Goal: Information Seeking & Learning: Learn about a topic

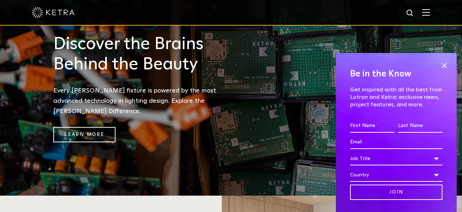
scroll to position [461, 0]
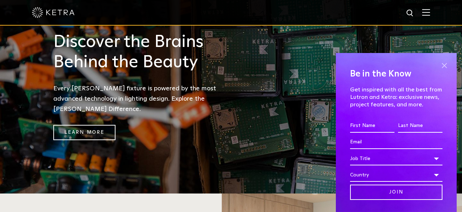
click at [446, 66] on span at bounding box center [444, 65] width 11 height 11
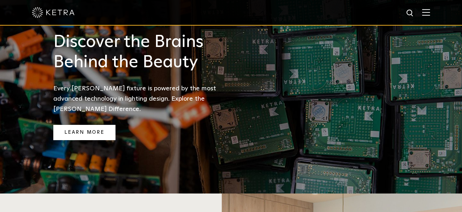
click at [86, 125] on link "Learn More" at bounding box center [84, 132] width 62 height 15
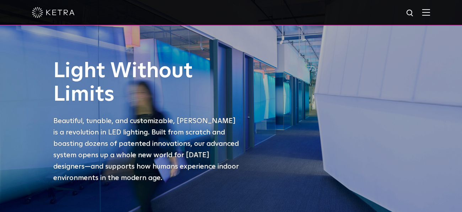
click at [426, 17] on div at bounding box center [231, 12] width 398 height 25
click at [424, 14] on img at bounding box center [426, 12] width 8 height 7
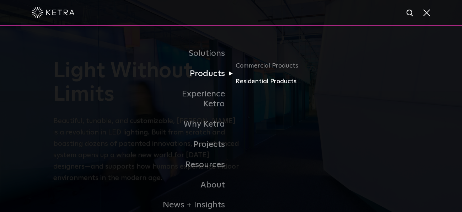
click at [242, 83] on link "Residential Products" at bounding box center [269, 81] width 68 height 10
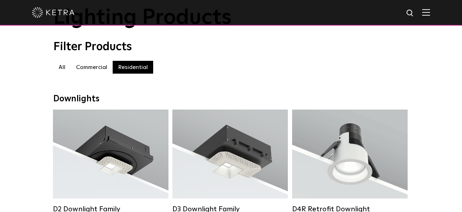
scroll to position [54, 0]
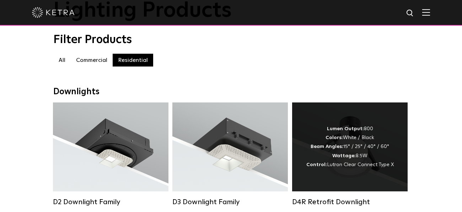
click at [297, 156] on div "Lumen Output: 800 Colors: White / Black Beam Angles: 15° / 25° / 40° / 60° Watt…" at bounding box center [349, 146] width 115 height 89
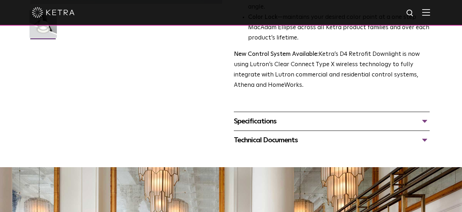
scroll to position [240, 0]
click at [318, 121] on div "Specifications" at bounding box center [332, 120] width 196 height 11
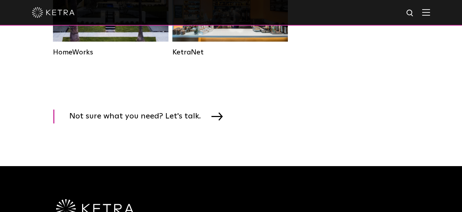
scroll to position [1032, 0]
